Goal: Information Seeking & Learning: Learn about a topic

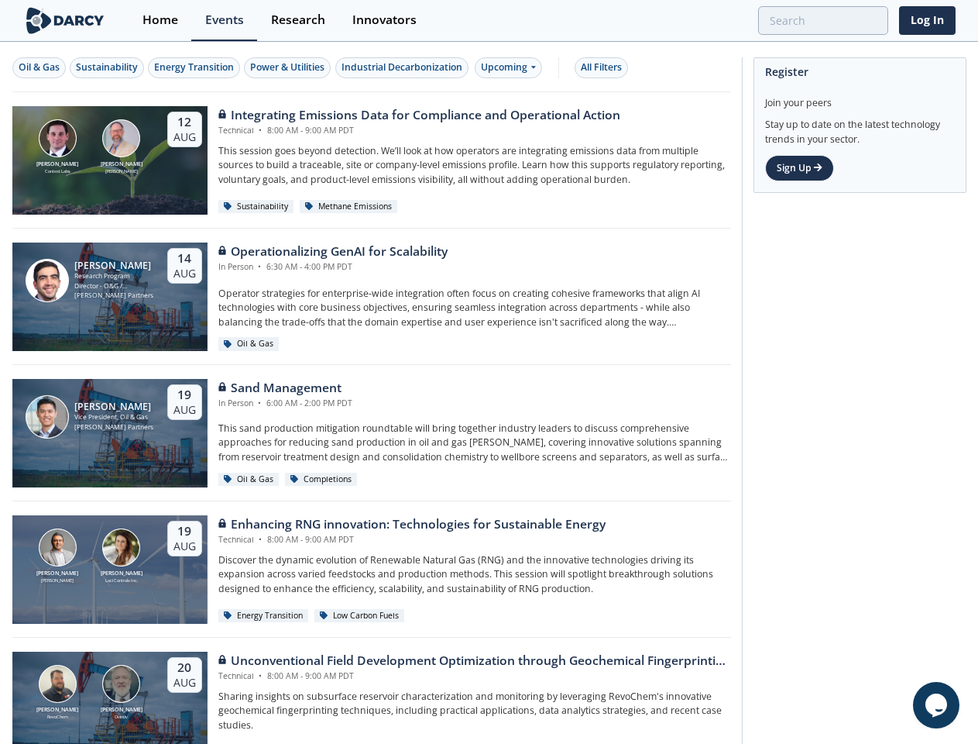
click at [489, 372] on div "[PERSON_NAME] Vice President, Oil & Gas [PERSON_NAME] Partners [DATE] Sand Mana…" at bounding box center [371, 433] width 719 height 136
click at [40, 67] on div "Oil & Gas" at bounding box center [39, 67] width 41 height 14
click at [108, 67] on div "Sustainability" at bounding box center [107, 67] width 62 height 14
click at [195, 67] on div "Energy Transition" at bounding box center [194, 67] width 80 height 14
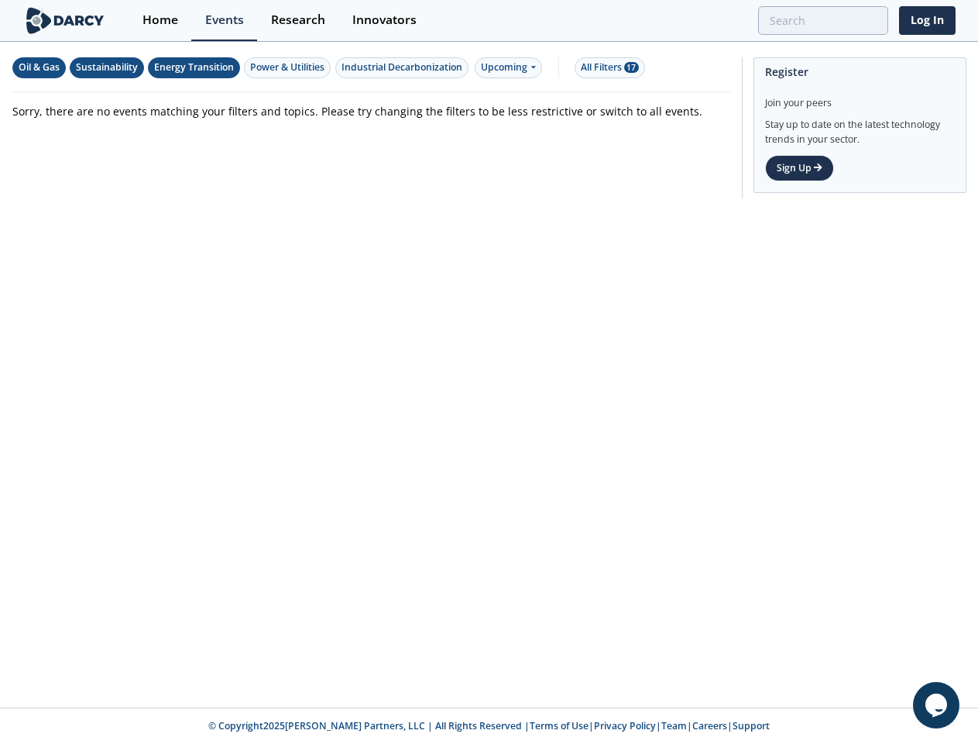
click at [290, 67] on div "Power & Utilities" at bounding box center [287, 67] width 74 height 14
